Goal: Task Accomplishment & Management: Manage account settings

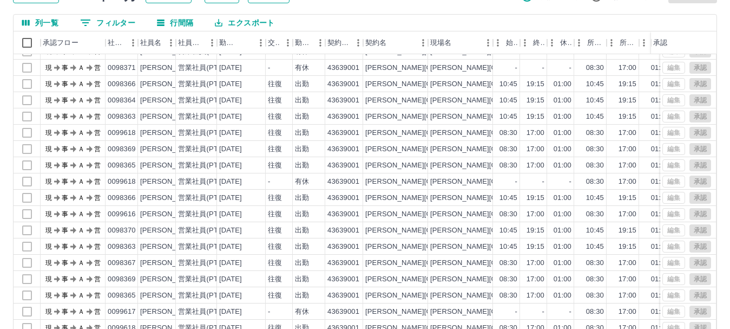
scroll to position [129, 0]
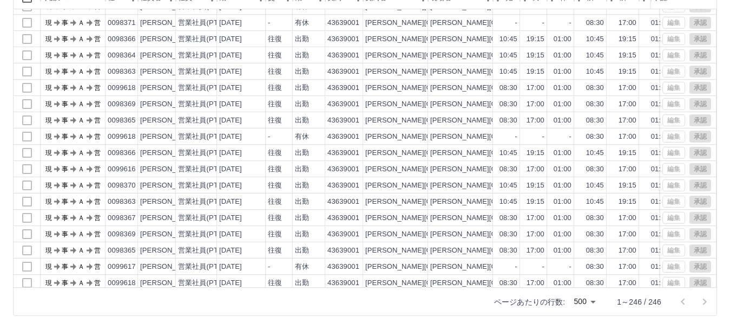
click at [717, 220] on div "列一覧 0 フィルター 行間隔 エクスポート 承認フロー 社員番号 社員名 社員区分 勤務日 交通費 勤務区分 契約コード 契約名 現場名 始業 終業 休憩 …" at bounding box center [365, 142] width 704 height 346
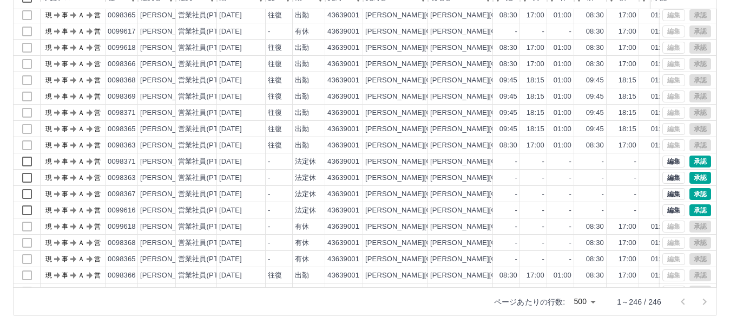
scroll to position [903, 0]
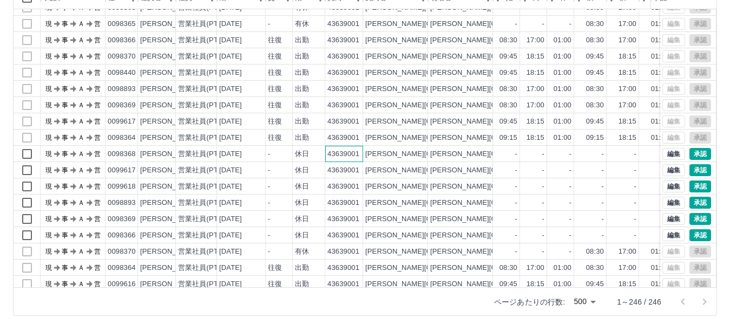
click at [333, 151] on div "43639001" at bounding box center [343, 154] width 32 height 10
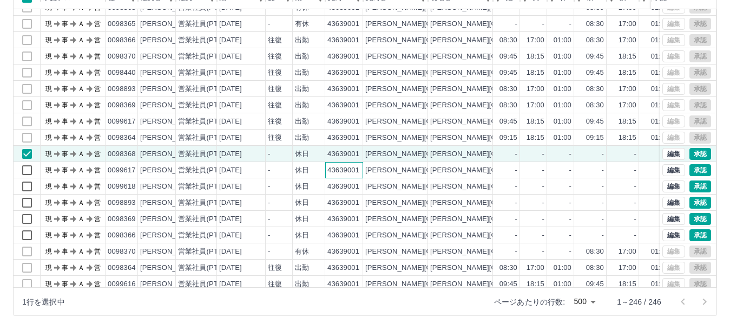
click at [335, 162] on div "43639001" at bounding box center [344, 170] width 38 height 16
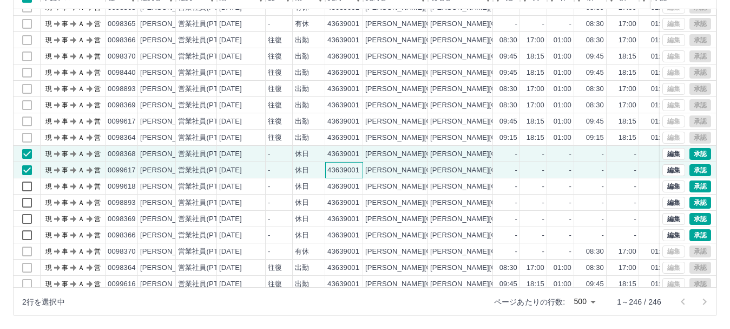
click at [339, 178] on div "43639001" at bounding box center [344, 170] width 38 height 16
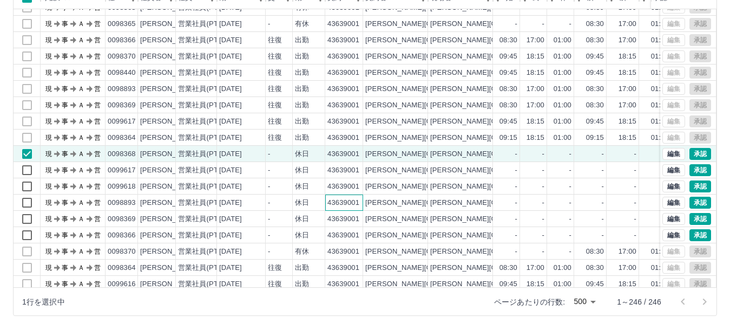
click at [346, 195] on div "43639001" at bounding box center [344, 202] width 38 height 16
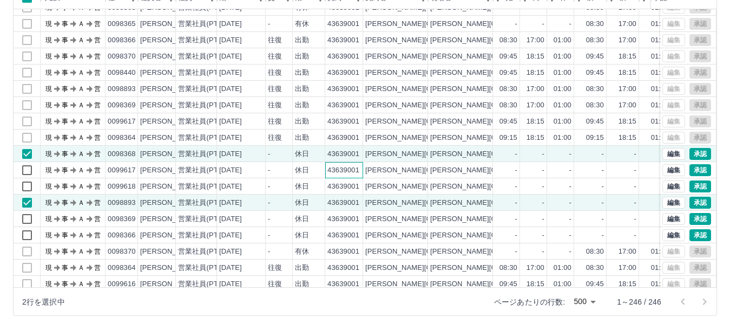
click at [343, 174] on div "43639001" at bounding box center [343, 170] width 32 height 10
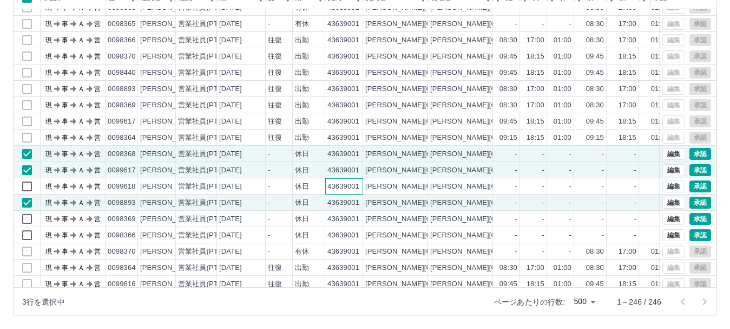
click at [345, 180] on div "43639001" at bounding box center [344, 186] width 38 height 16
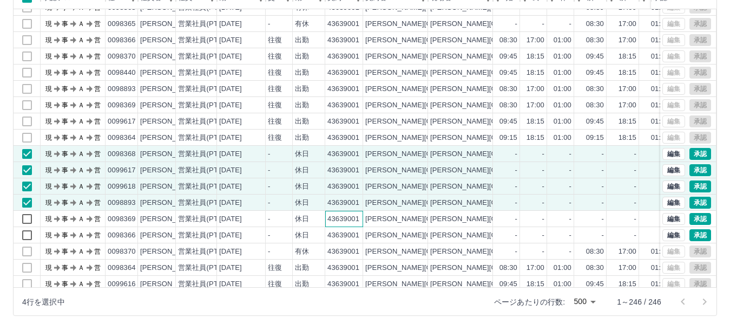
click at [356, 218] on div "43639001" at bounding box center [343, 219] width 32 height 10
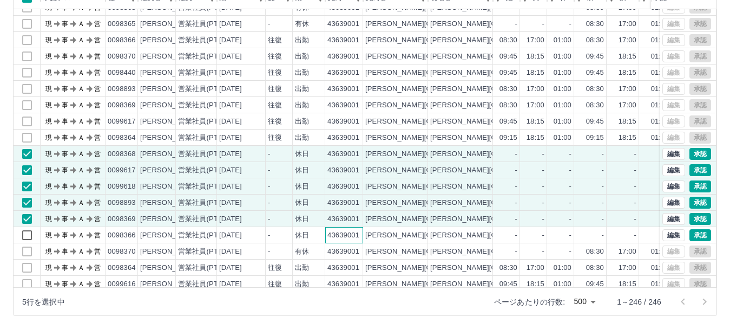
click at [359, 231] on div "43639001" at bounding box center [343, 235] width 32 height 10
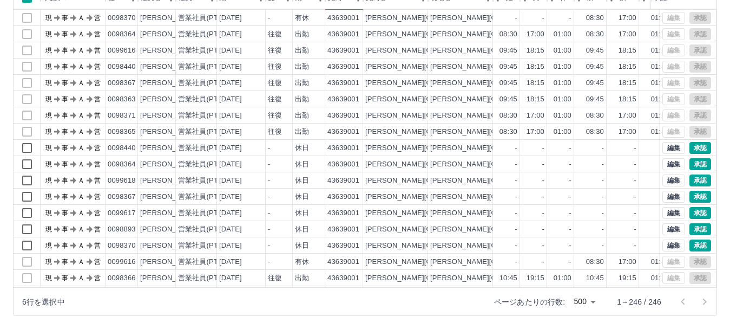
scroll to position [1173, 0]
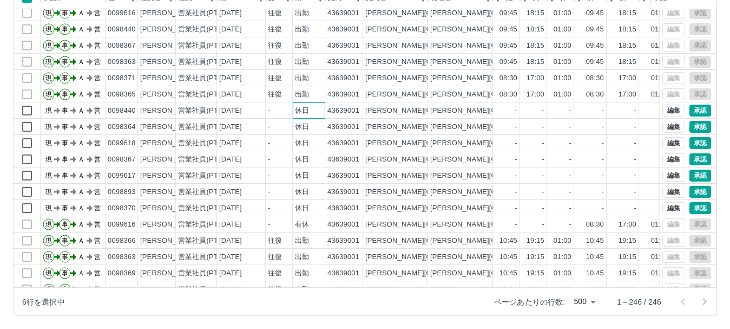
click at [319, 114] on div "休日" at bounding box center [309, 110] width 32 height 16
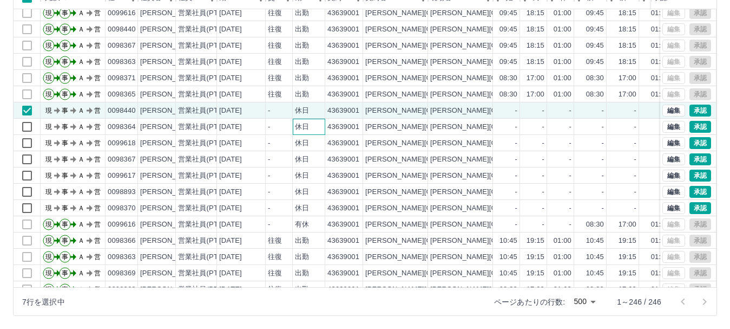
click at [320, 122] on div "休日" at bounding box center [309, 127] width 32 height 16
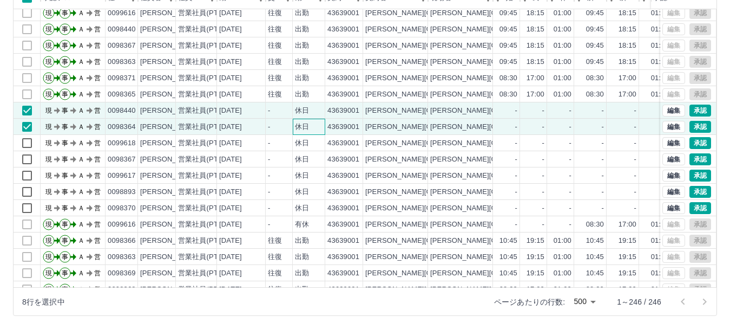
click at [321, 133] on div "休日" at bounding box center [309, 127] width 32 height 16
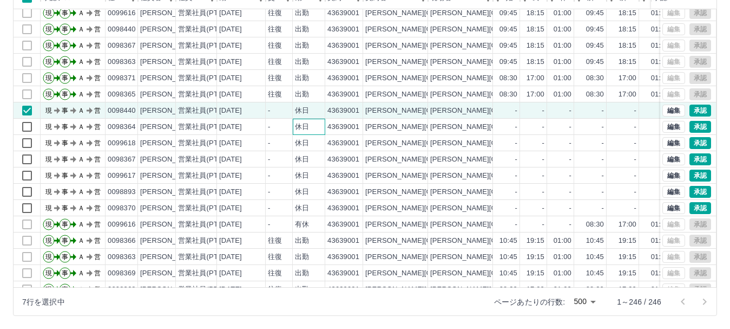
click at [318, 130] on div "休日" at bounding box center [309, 127] width 32 height 16
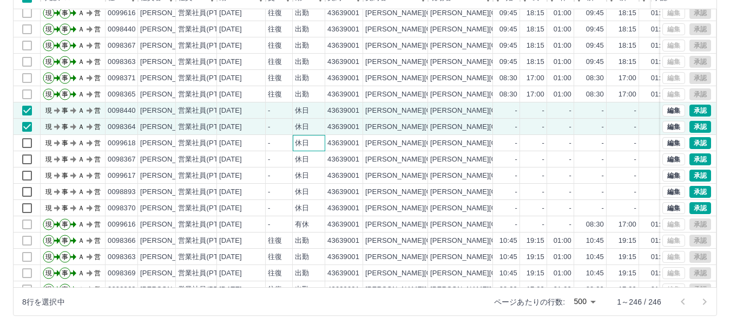
click at [319, 141] on div "休日" at bounding box center [309, 143] width 32 height 16
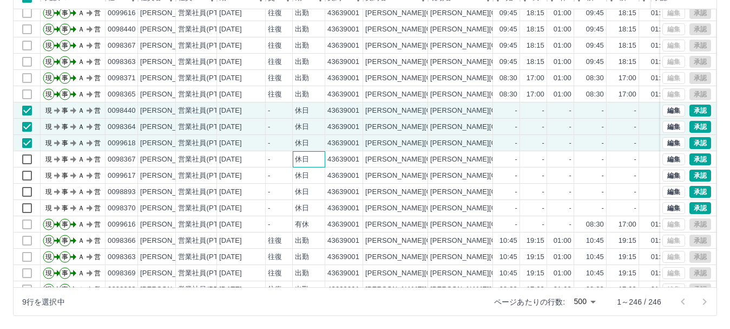
click at [320, 159] on div "休日" at bounding box center [309, 159] width 32 height 16
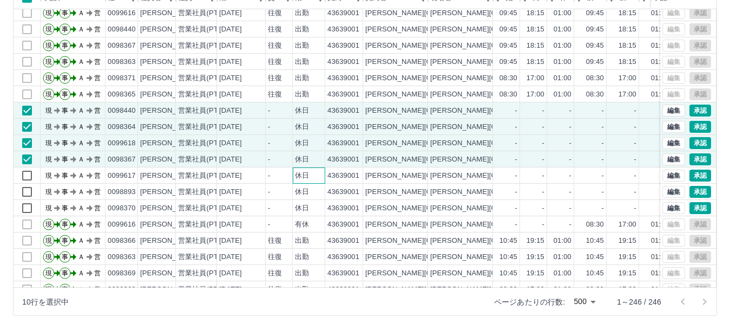
click at [320, 173] on div "休日" at bounding box center [309, 175] width 32 height 16
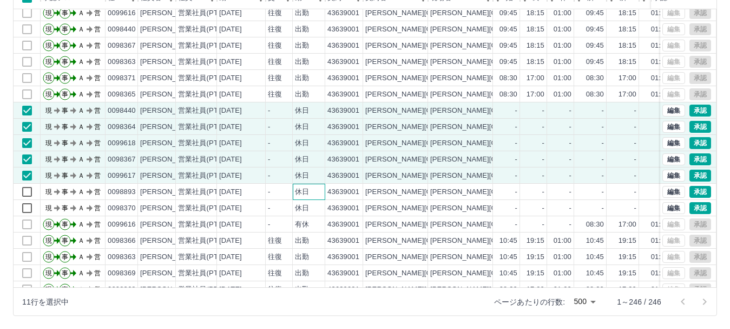
click at [320, 190] on div "休日" at bounding box center [309, 191] width 32 height 16
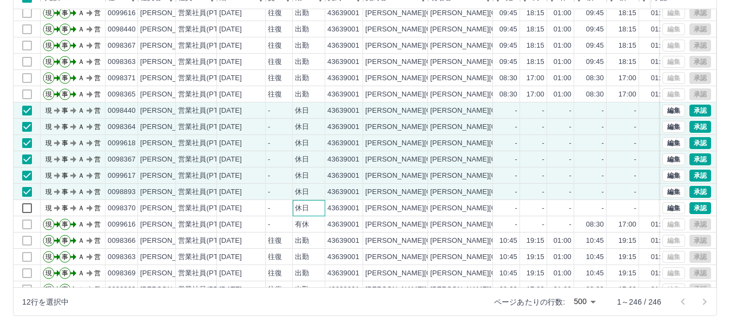
click at [324, 203] on div "休日" at bounding box center [309, 208] width 32 height 16
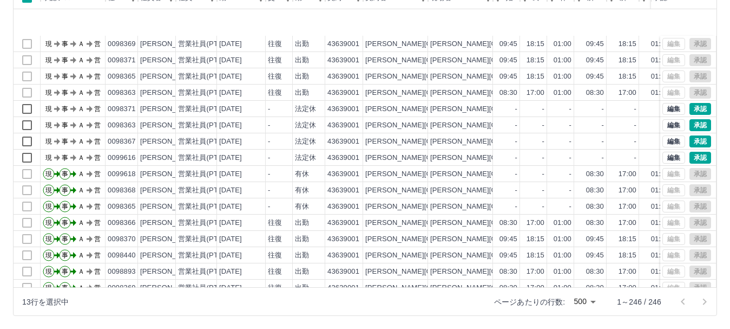
scroll to position [686, 0]
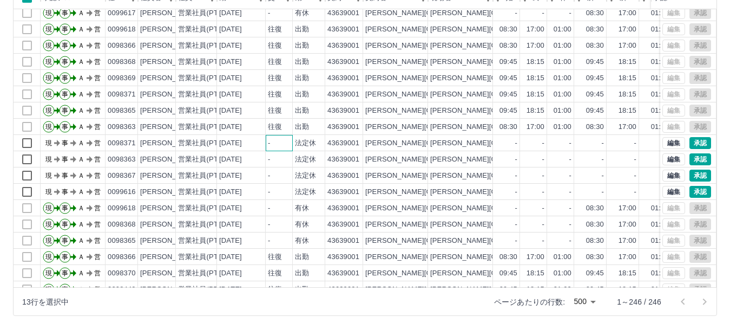
click at [266, 149] on div "-" at bounding box center [279, 143] width 27 height 16
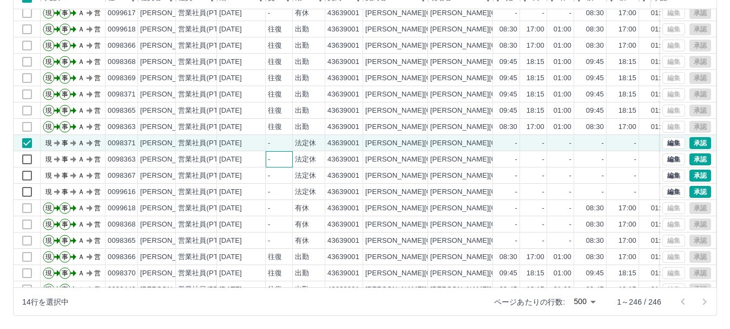
click at [267, 159] on div "-" at bounding box center [279, 159] width 27 height 16
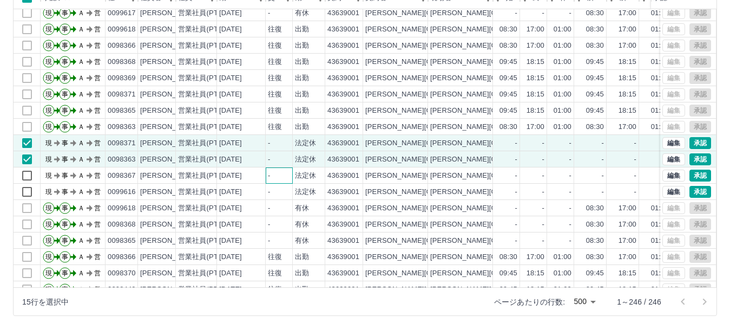
click at [270, 172] on div "-" at bounding box center [269, 175] width 2 height 10
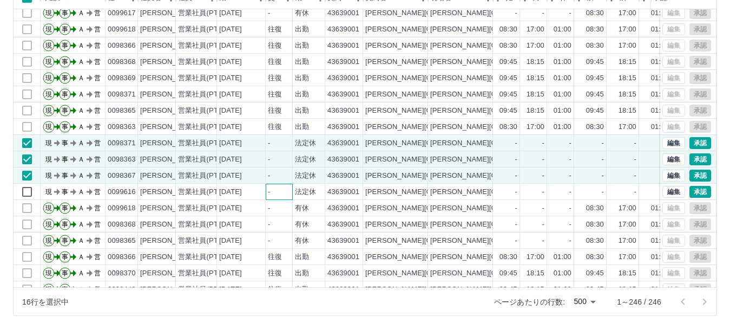
click at [273, 192] on div "-" at bounding box center [279, 191] width 27 height 16
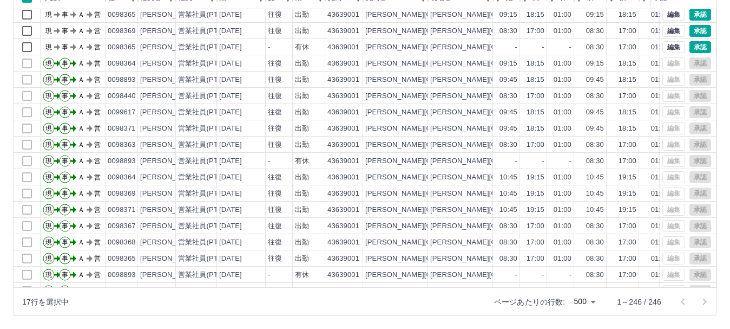
scroll to position [0, 0]
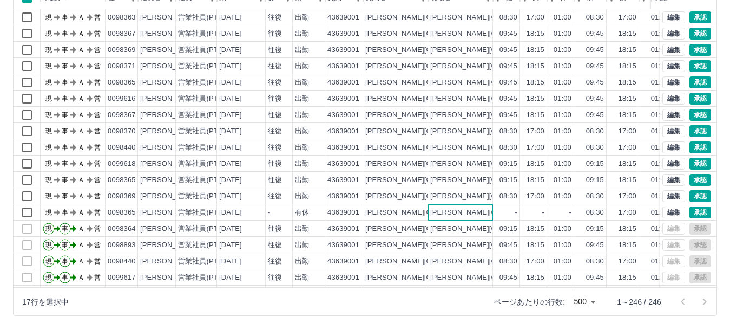
click at [429, 213] on div "[PERSON_NAME][GEOGRAPHIC_DATA]" at bounding box center [460, 212] width 65 height 16
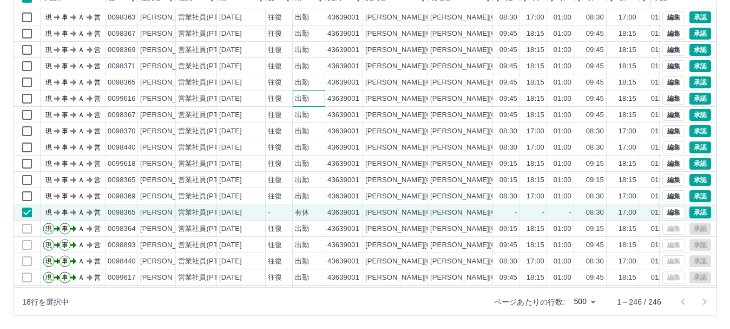
click at [296, 102] on div "出勤" at bounding box center [302, 99] width 14 height 10
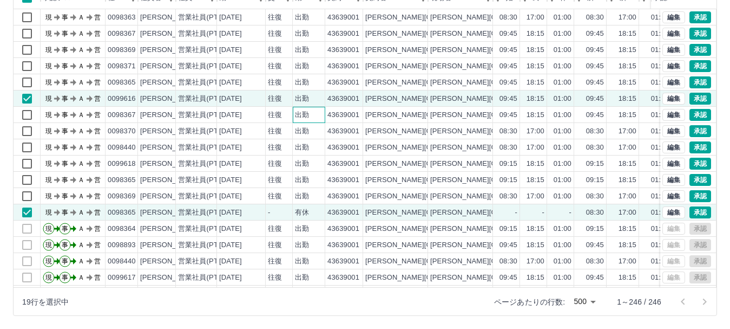
click at [294, 113] on div "出勤" at bounding box center [309, 115] width 32 height 16
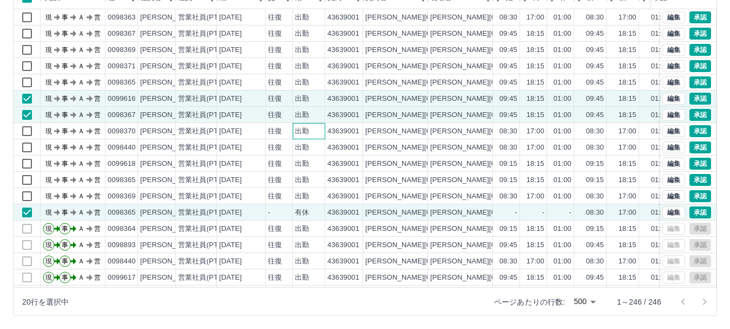
click at [294, 126] on div "出勤" at bounding box center [309, 131] width 32 height 16
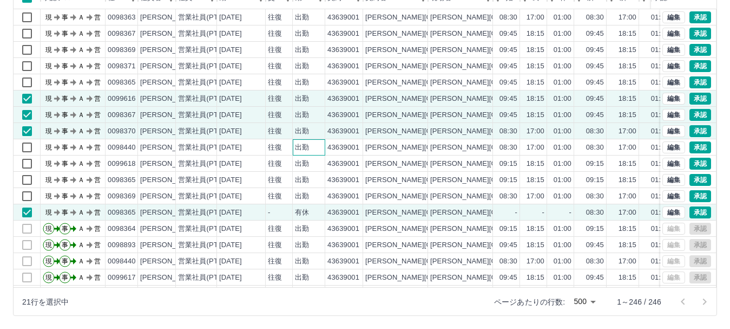
click at [298, 142] on div "出勤" at bounding box center [302, 147] width 14 height 10
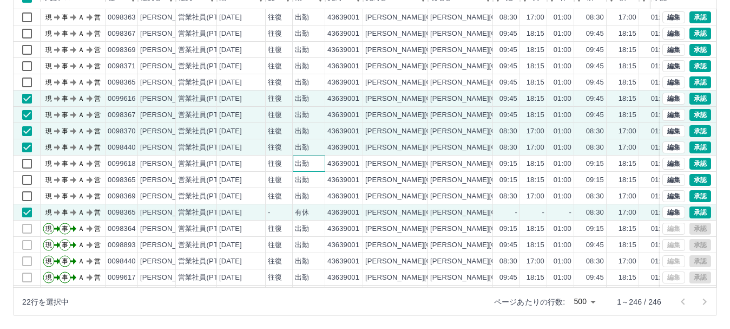
click at [304, 159] on div "出勤" at bounding box center [302, 164] width 14 height 10
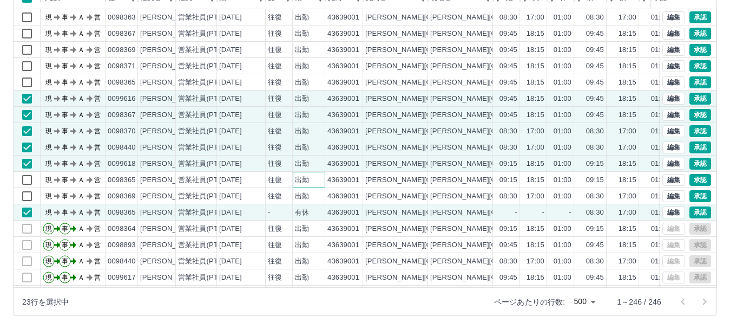
click at [307, 175] on div "出勤" at bounding box center [302, 180] width 14 height 10
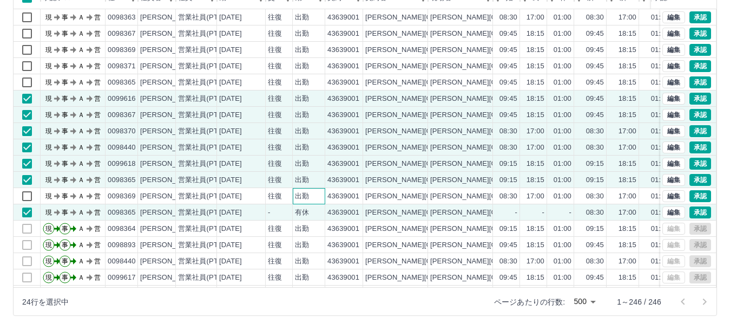
click at [310, 192] on div "出勤" at bounding box center [309, 196] width 32 height 16
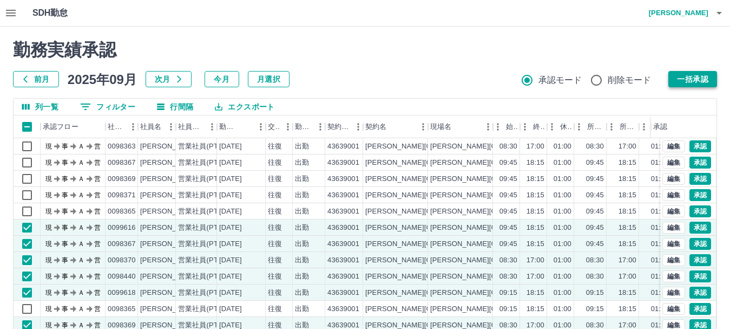
click at [684, 78] on button "一括承認" at bounding box center [692, 79] width 49 height 16
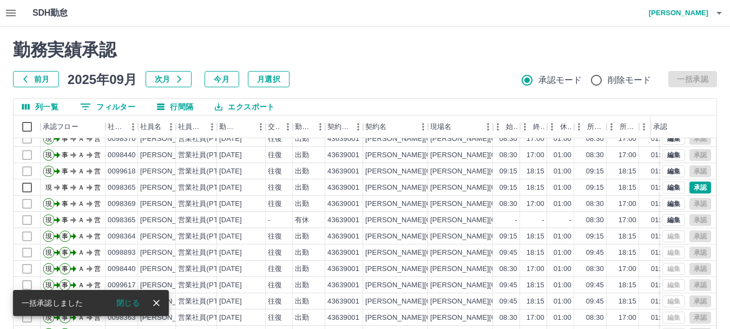
scroll to position [162, 0]
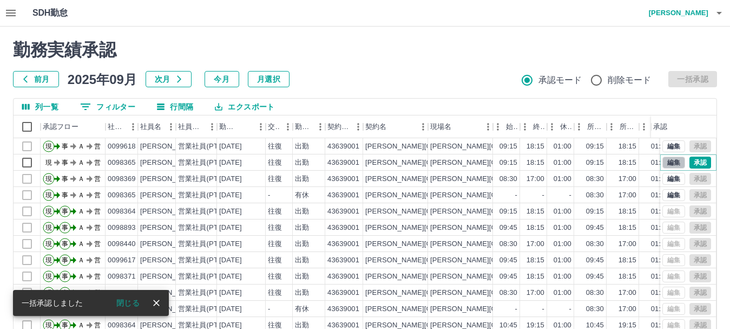
click at [662, 167] on button "編集" at bounding box center [673, 162] width 23 height 12
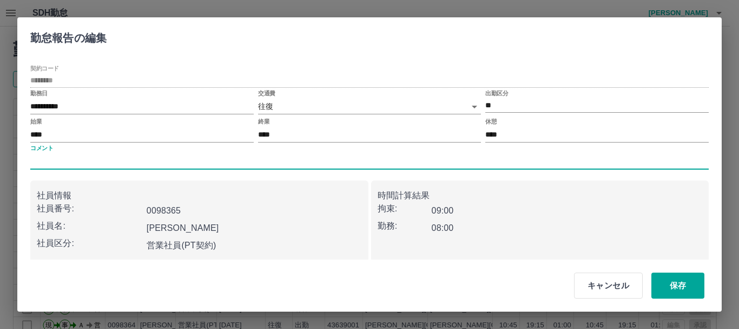
click at [64, 167] on input "コメント" at bounding box center [369, 161] width 679 height 16
type input "*****"
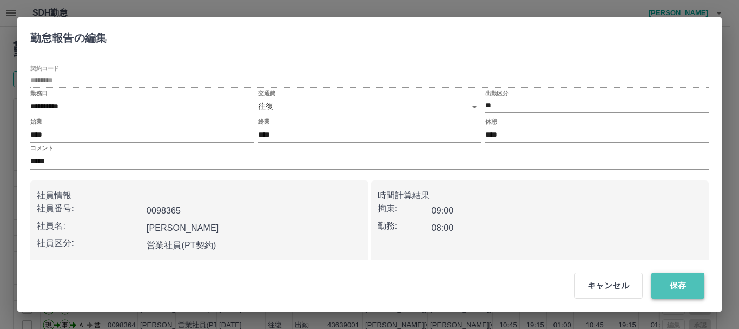
click at [689, 290] on button "保存" at bounding box center [678, 285] width 53 height 26
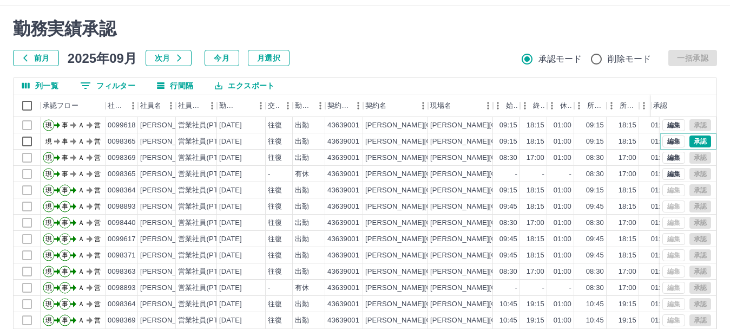
scroll to position [21, 0]
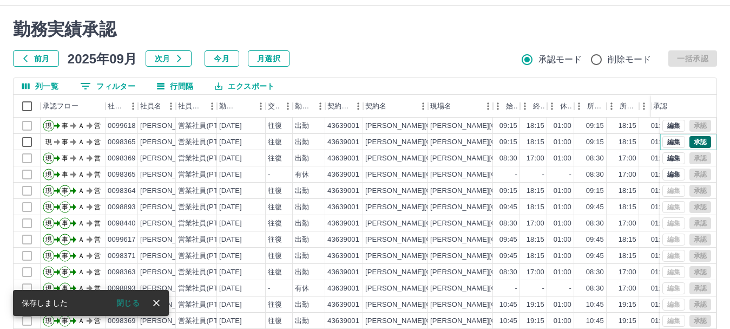
click at [696, 142] on button "承認" at bounding box center [701, 142] width 22 height 12
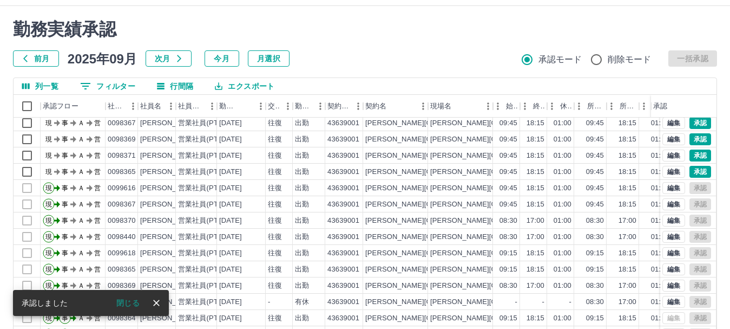
scroll to position [54, 0]
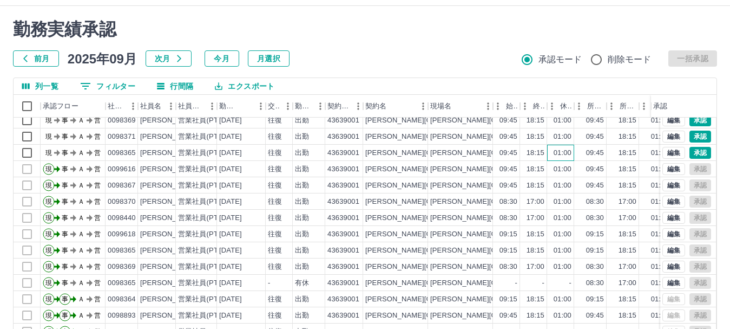
click at [565, 156] on div "01:00" at bounding box center [563, 153] width 18 height 10
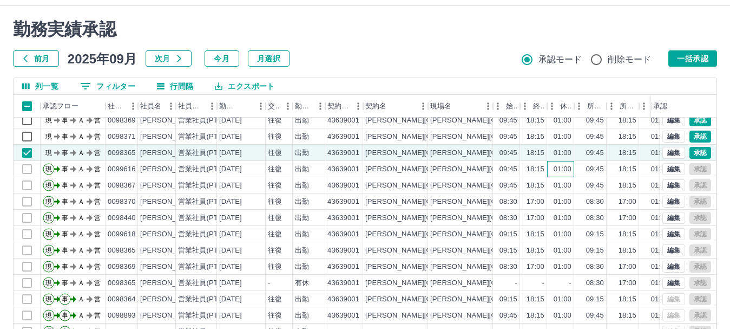
click at [562, 165] on div "01:00" at bounding box center [563, 169] width 18 height 10
click at [560, 182] on div "01:00" at bounding box center [563, 185] width 18 height 10
click at [548, 150] on div "01:00" at bounding box center [560, 153] width 27 height 16
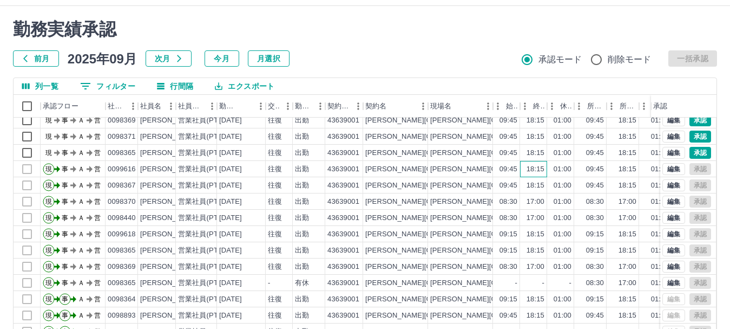
click at [546, 167] on div "18:15" at bounding box center [533, 169] width 27 height 16
click at [541, 181] on div "18:15" at bounding box center [536, 185] width 18 height 10
click at [392, 167] on div "[PERSON_NAME][GEOGRAPHIC_DATA]" at bounding box center [395, 169] width 65 height 16
click at [392, 183] on div "[PERSON_NAME][GEOGRAPHIC_DATA]" at bounding box center [395, 185] width 65 height 16
click at [662, 235] on button "編集" at bounding box center [673, 234] width 23 height 12
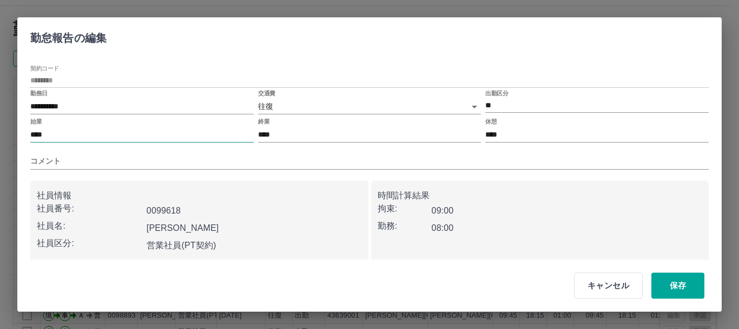
click at [55, 132] on input "****" at bounding box center [142, 135] width 224 height 16
type input "****"
click at [695, 280] on button "保存" at bounding box center [678, 285] width 53 height 26
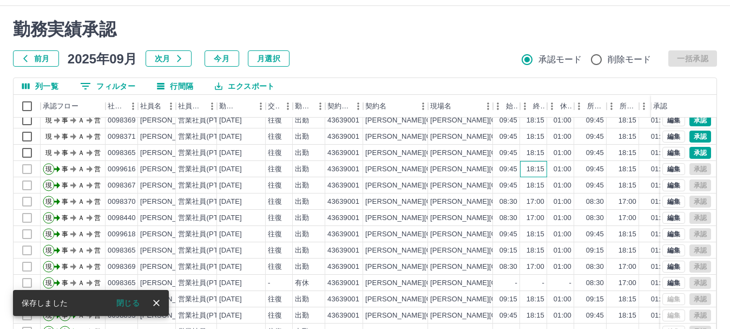
click at [523, 174] on div "18:15" at bounding box center [533, 169] width 27 height 16
click at [522, 185] on div "18:15" at bounding box center [533, 185] width 27 height 16
click at [522, 231] on div "18:15" at bounding box center [533, 234] width 27 height 16
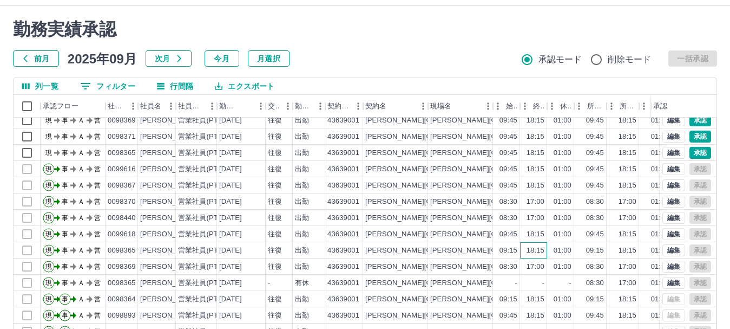
click at [524, 246] on div "18:15" at bounding box center [533, 250] width 27 height 16
click at [522, 261] on div "17:00" at bounding box center [533, 266] width 27 height 16
click at [524, 218] on div "17:00" at bounding box center [533, 217] width 27 height 16
click at [524, 206] on div "17:00" at bounding box center [533, 201] width 27 height 16
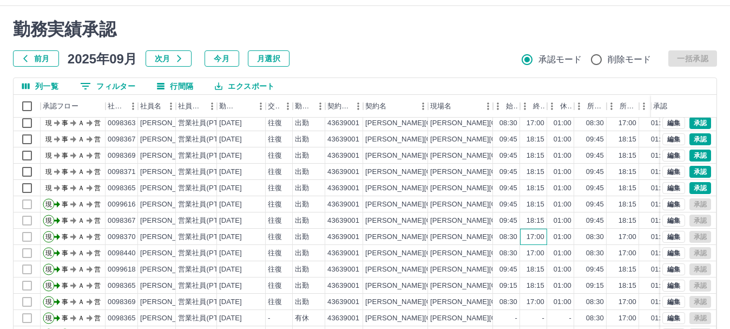
scroll to position [0, 0]
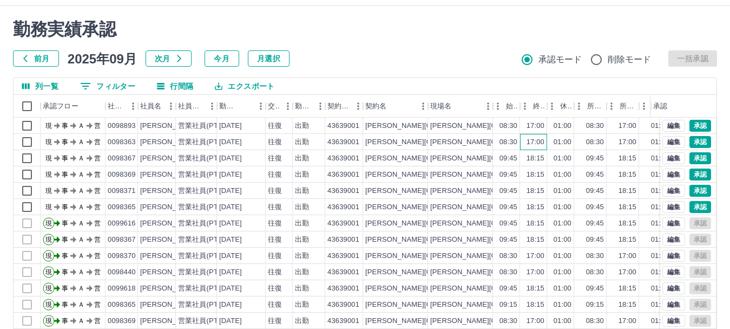
click at [541, 148] on div "17:00" at bounding box center [533, 142] width 27 height 16
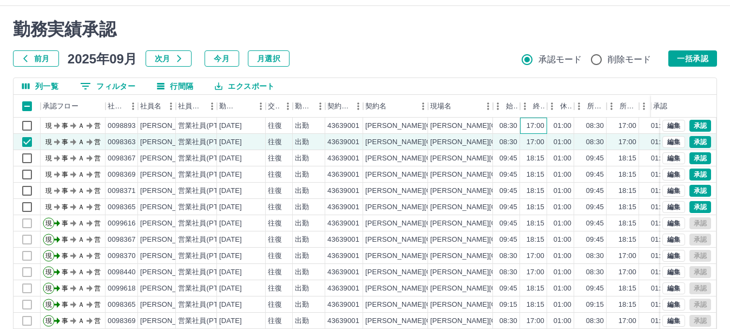
click at [532, 126] on div "17:00" at bounding box center [536, 126] width 18 height 10
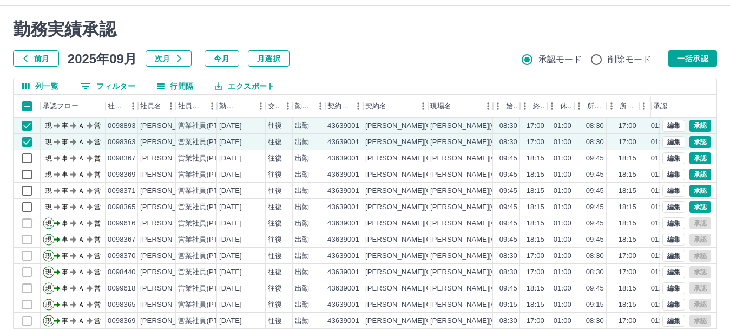
click at [523, 30] on h2 "勤務実績承認" at bounding box center [365, 29] width 704 height 21
click at [419, 131] on div "[PERSON_NAME][GEOGRAPHIC_DATA]" at bounding box center [395, 125] width 65 height 16
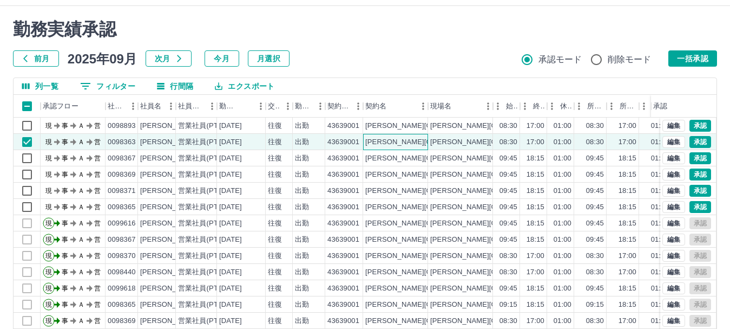
click at [418, 134] on div "[PERSON_NAME][GEOGRAPHIC_DATA]" at bounding box center [395, 142] width 65 height 16
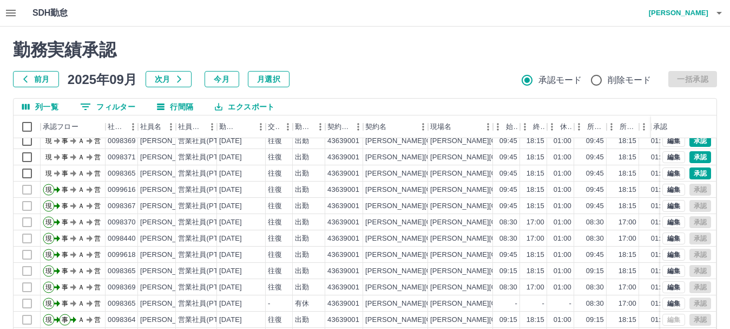
click at [714, 9] on icon "button" at bounding box center [719, 12] width 13 height 13
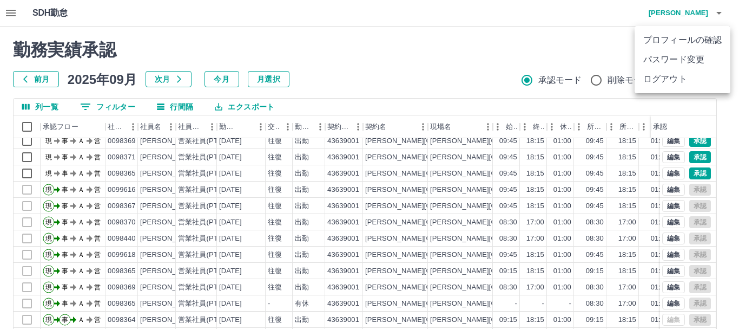
drag, startPoint x: 691, startPoint y: 65, endPoint x: 691, endPoint y: 77, distance: 11.9
click at [691, 77] on ul "プロフィールの確認 パスワード変更 ログアウト" at bounding box center [683, 59] width 96 height 67
click at [691, 77] on li "ログアウト" at bounding box center [683, 78] width 96 height 19
